Goal: Task Accomplishment & Management: Complete application form

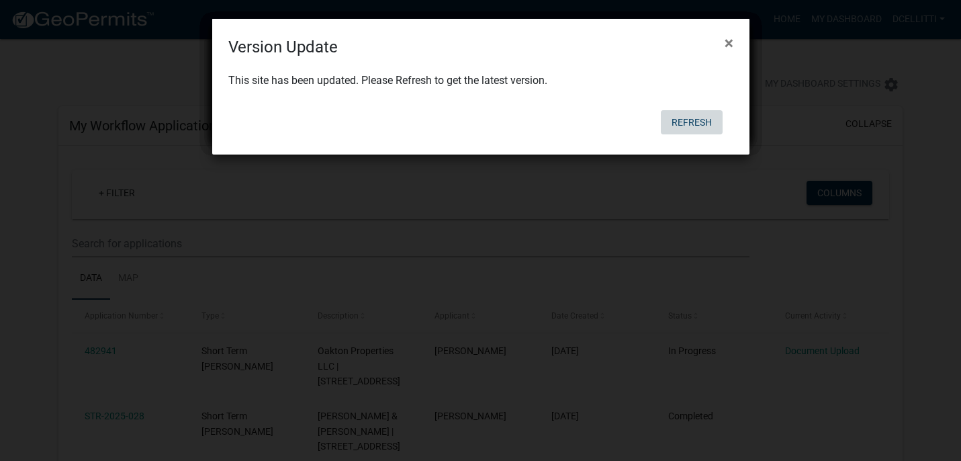
click at [699, 127] on button "Refresh" at bounding box center [692, 122] width 62 height 24
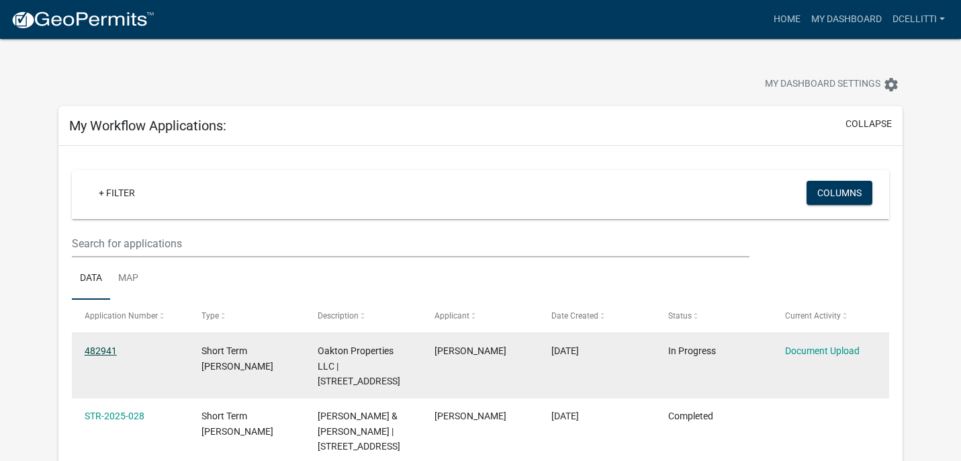
click at [95, 352] on link "482941" at bounding box center [101, 350] width 32 height 11
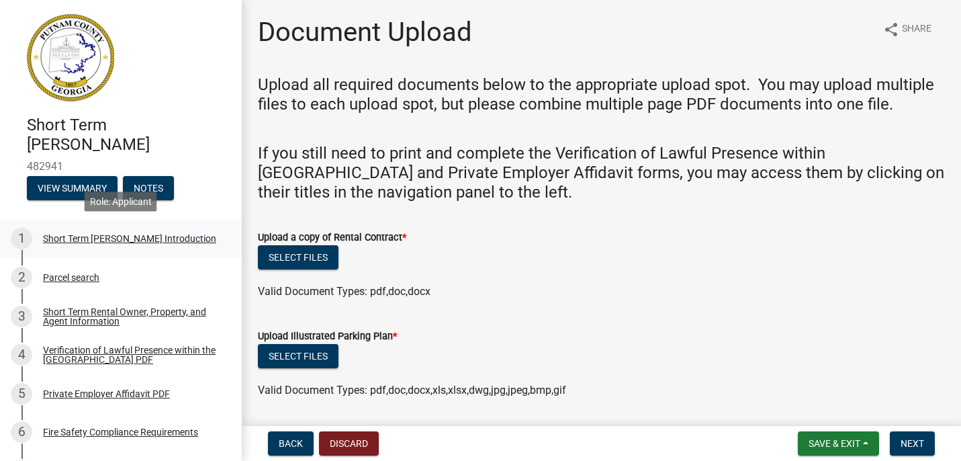
click at [138, 238] on div "Short Term [PERSON_NAME] Introduction" at bounding box center [129, 238] width 173 height 9
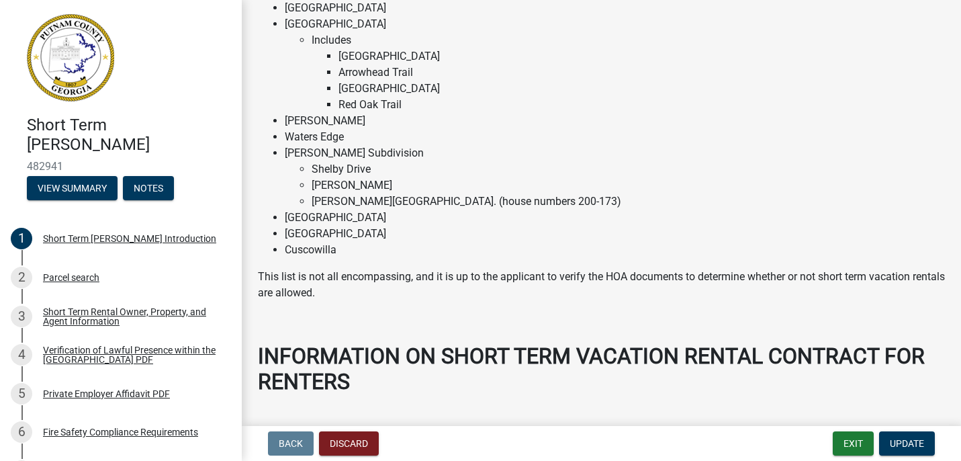
scroll to position [1498, 0]
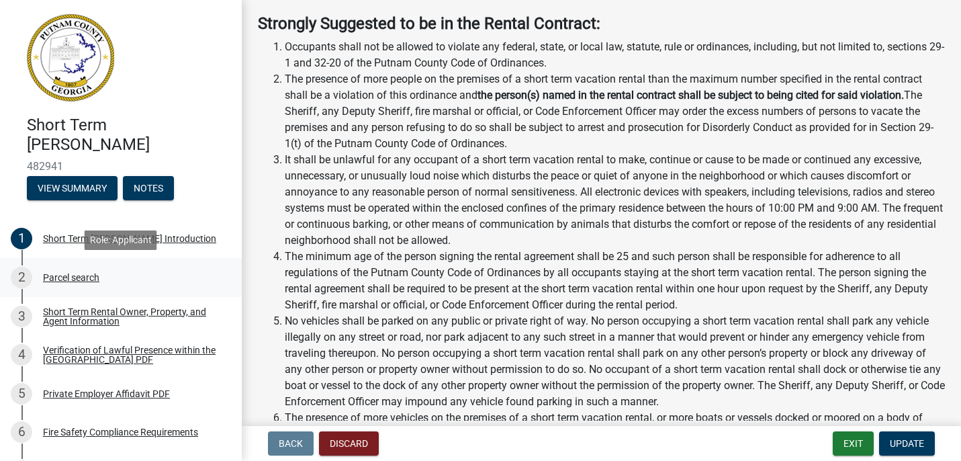
click at [85, 275] on div "Parcel search" at bounding box center [71, 277] width 56 height 9
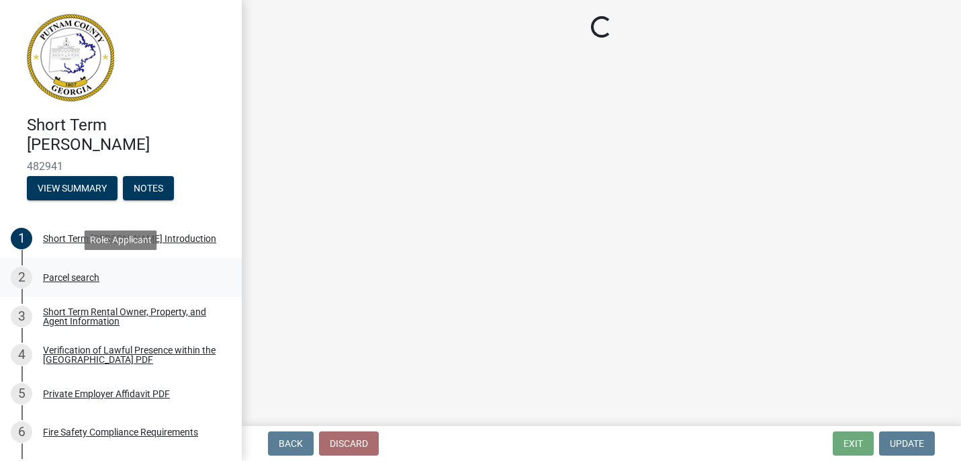
scroll to position [0, 0]
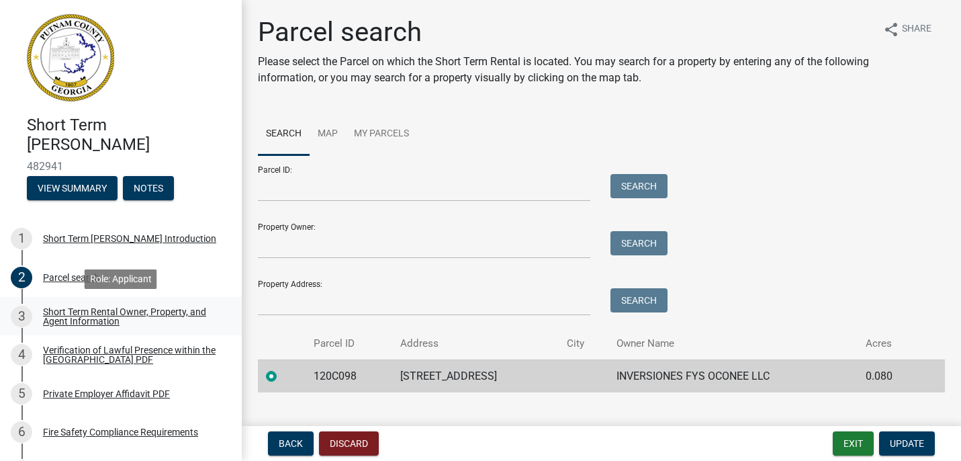
click at [86, 320] on div "Short Term Rental Owner, Property, and Agent Information" at bounding box center [131, 316] width 177 height 19
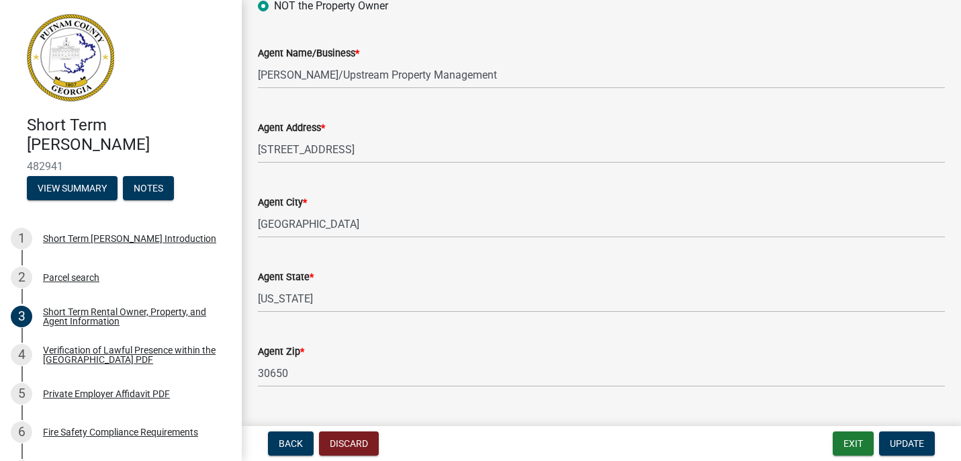
scroll to position [1810, 0]
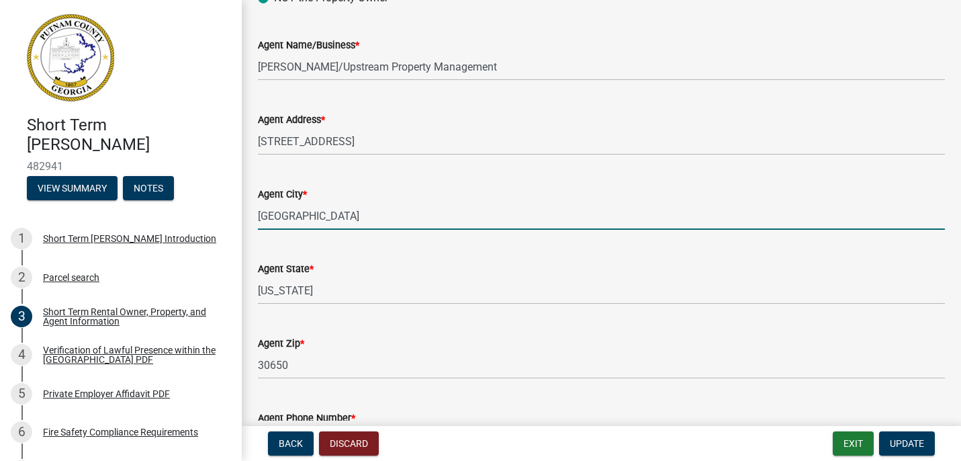
click at [351, 216] on input "[GEOGRAPHIC_DATA]" at bounding box center [601, 216] width 687 height 28
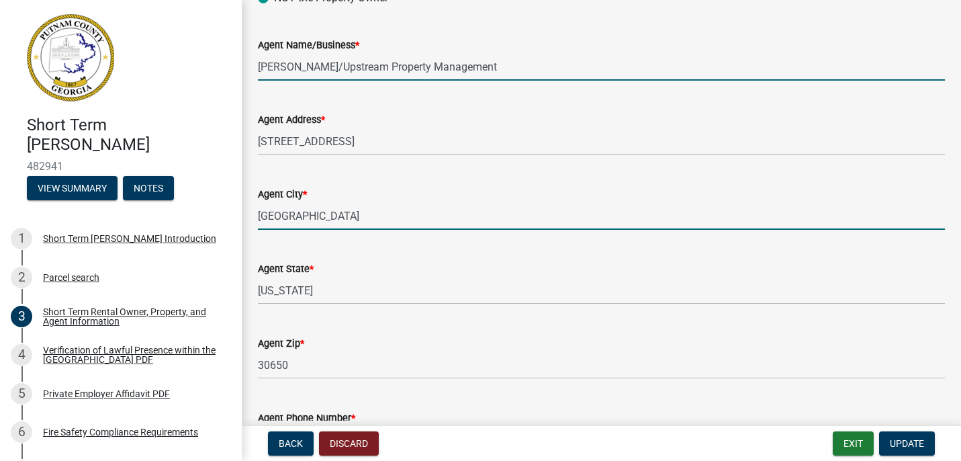
click at [494, 71] on input "[PERSON_NAME]/Upstream Property Management" at bounding box center [601, 67] width 687 height 28
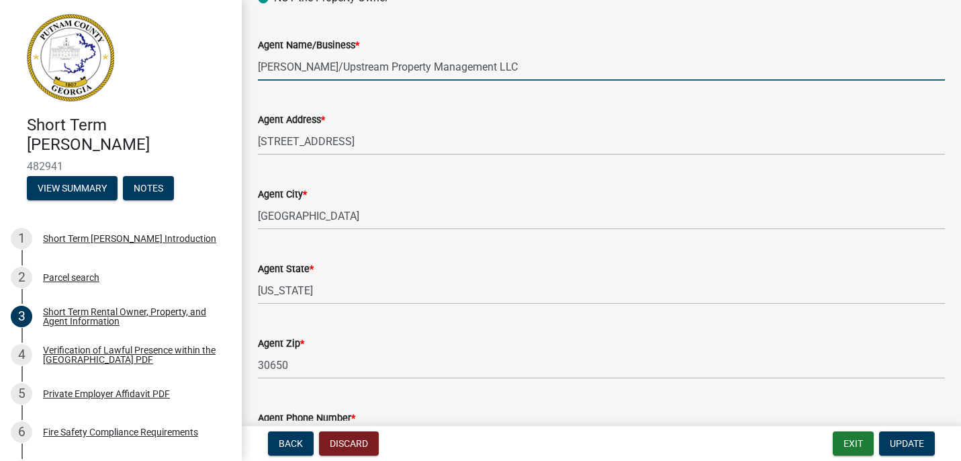
type input "[PERSON_NAME]/Upstream Property Management LLC"
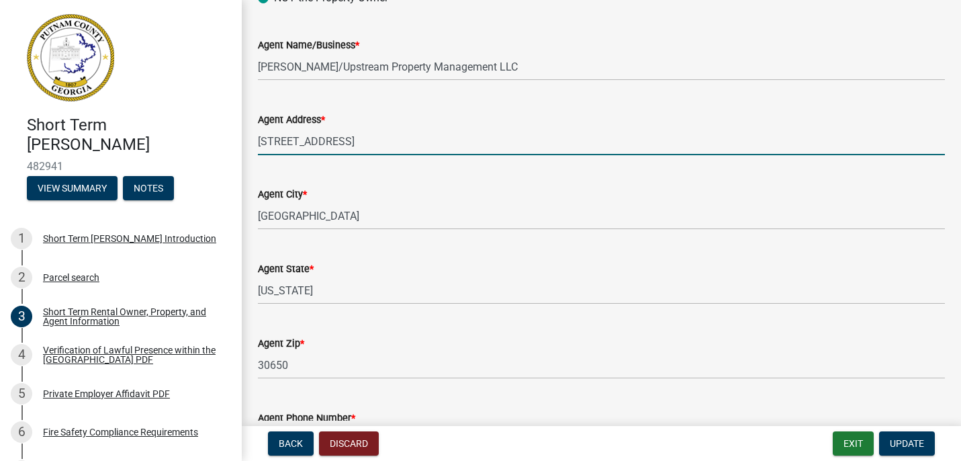
click at [393, 132] on input "[STREET_ADDRESS]" at bounding box center [601, 142] width 687 height 28
drag, startPoint x: 377, startPoint y: 148, endPoint x: 263, endPoint y: 140, distance: 114.5
click at [263, 140] on input "[STREET_ADDRESS]" at bounding box center [601, 142] width 687 height 28
type input "[STREET_ADDRESS]"
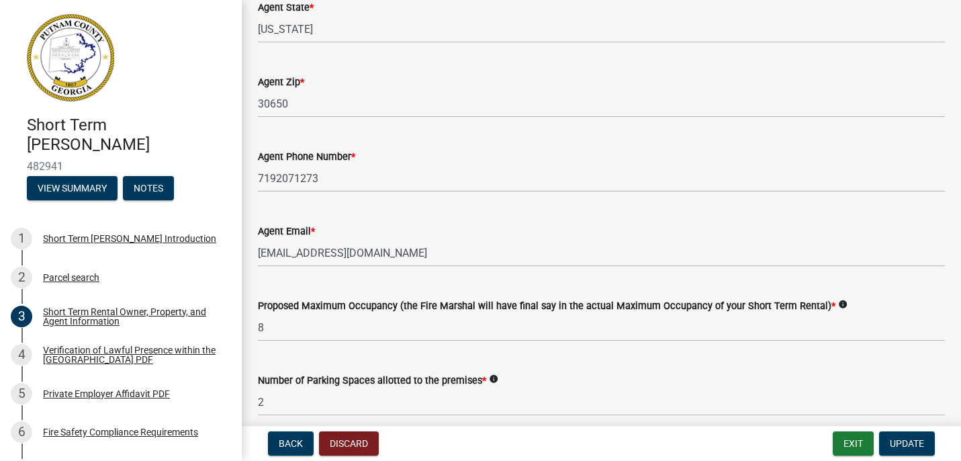
scroll to position [2082, 0]
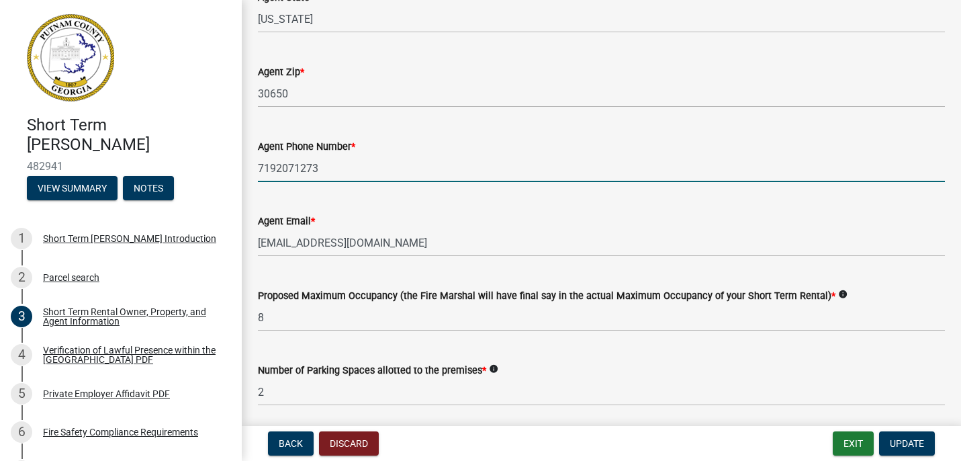
drag, startPoint x: 333, startPoint y: 169, endPoint x: 233, endPoint y: 167, distance: 100.1
click at [230, 166] on div "Short Term [PERSON_NAME] 482941 View Summary Notes 1 Short Term [PERSON_NAME] I…" at bounding box center [480, 230] width 961 height 461
click at [330, 169] on input "706-818-" at bounding box center [601, 169] width 687 height 28
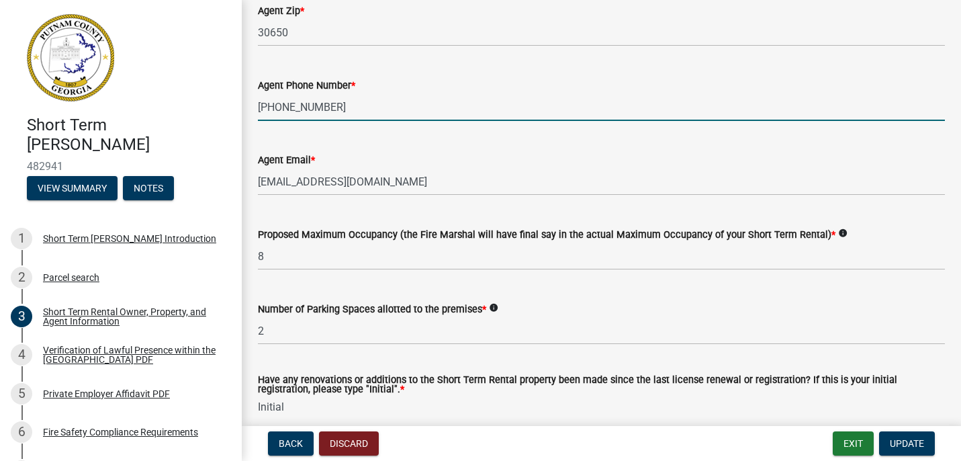
scroll to position [2220, 0]
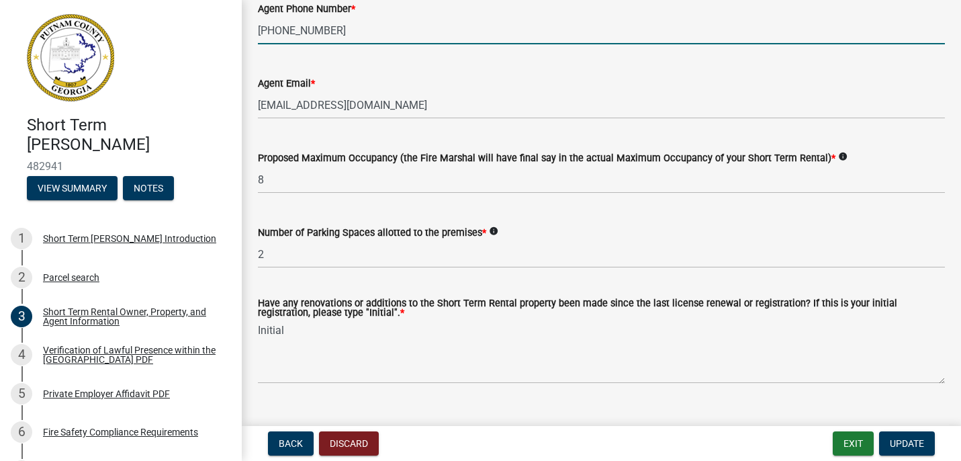
type input "[PHONE_NUMBER]"
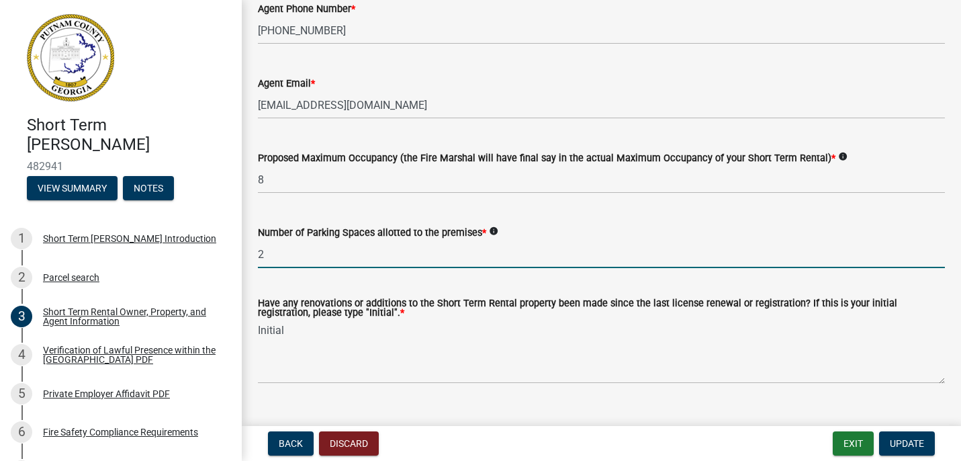
click at [292, 258] on input "2" at bounding box center [601, 254] width 687 height 28
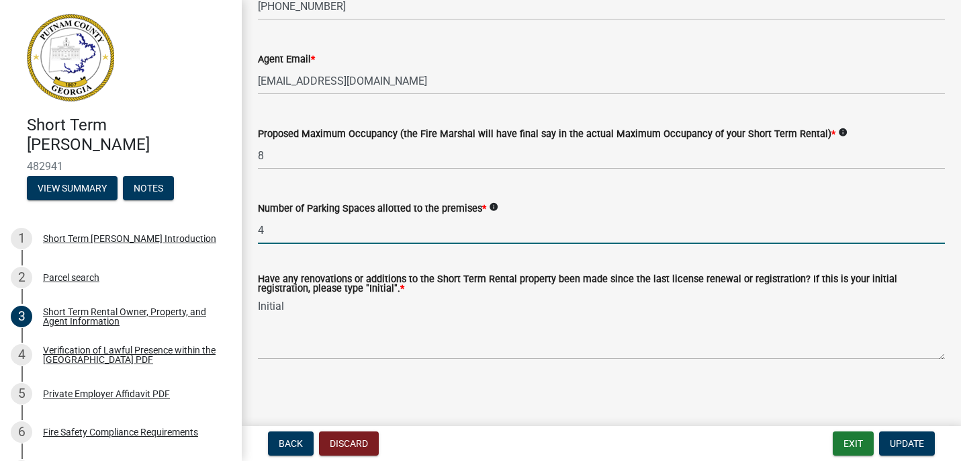
scroll to position [2246, 0]
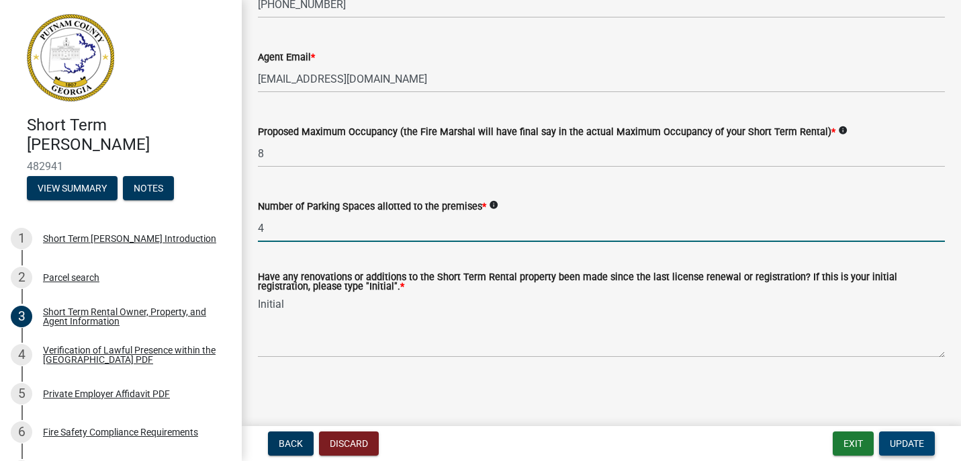
type input "4"
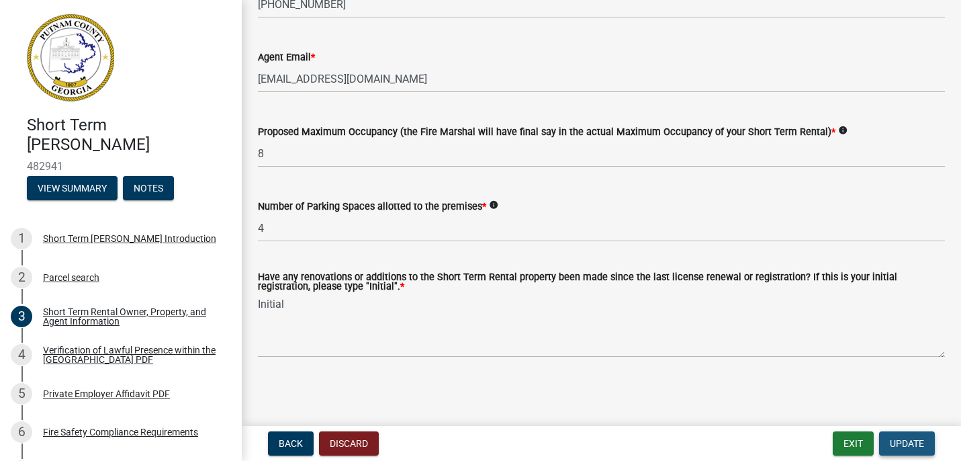
click at [911, 439] on span "Update" at bounding box center [907, 443] width 34 height 11
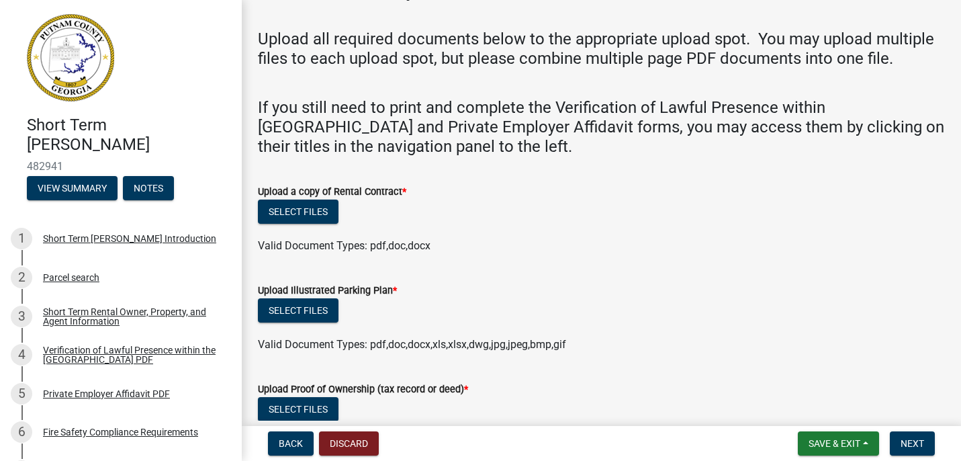
scroll to position [83, 0]
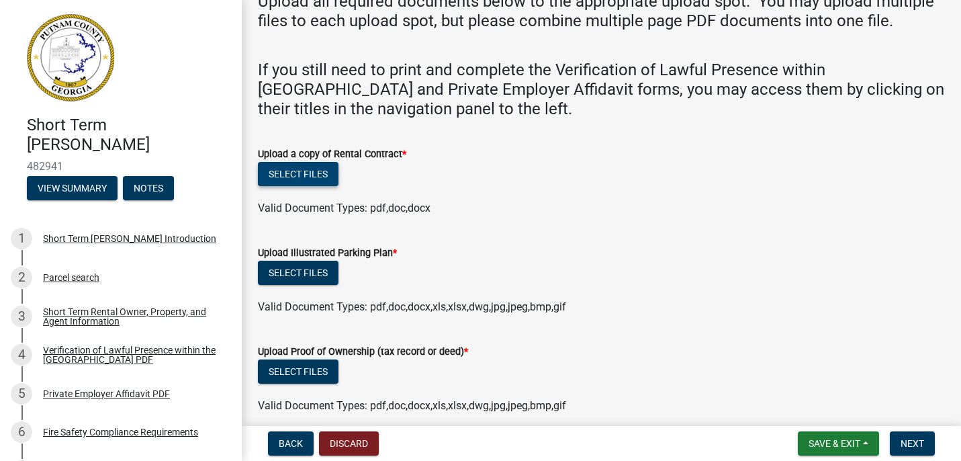
click at [311, 173] on button "Select files" at bounding box center [298, 174] width 81 height 24
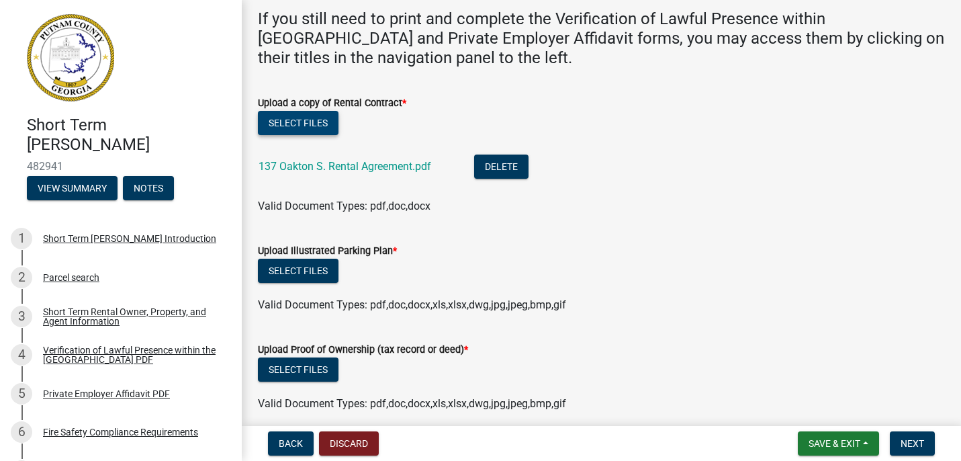
scroll to position [132, 0]
